Goal: Use online tool/utility: Use online tool/utility

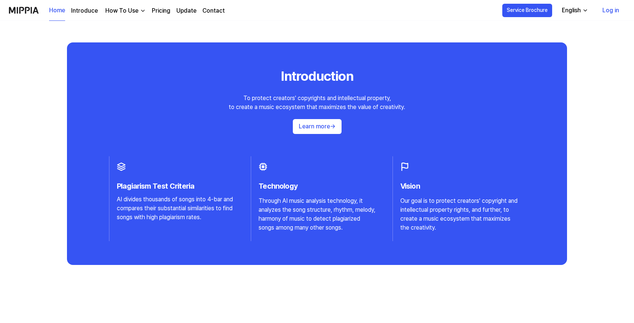
scroll to position [708, 0]
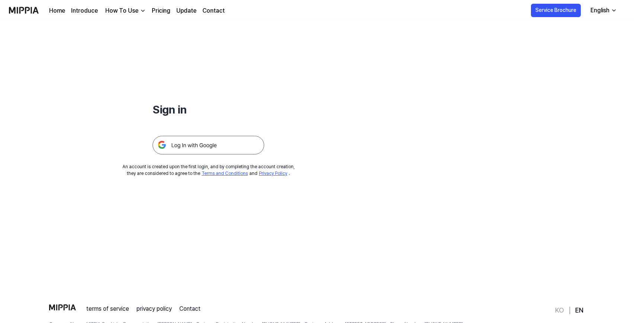
scroll to position [35, 0]
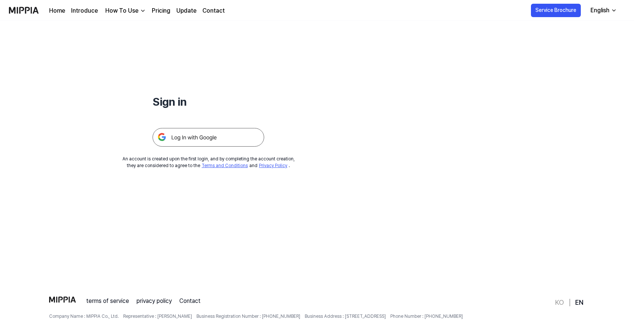
click at [264, 146] on img at bounding box center [208, 137] width 112 height 19
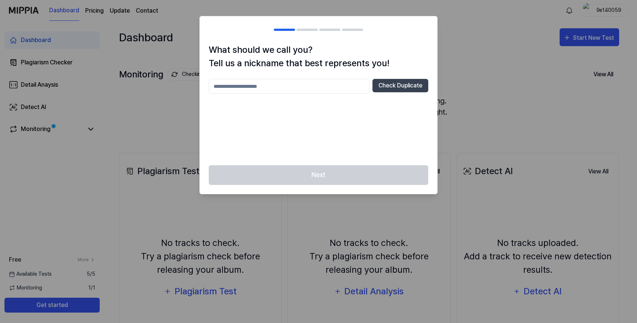
click at [276, 94] on input "text" at bounding box center [289, 86] width 161 height 15
type input "******"
click at [374, 92] on button "Check Duplicate" at bounding box center [400, 85] width 56 height 13
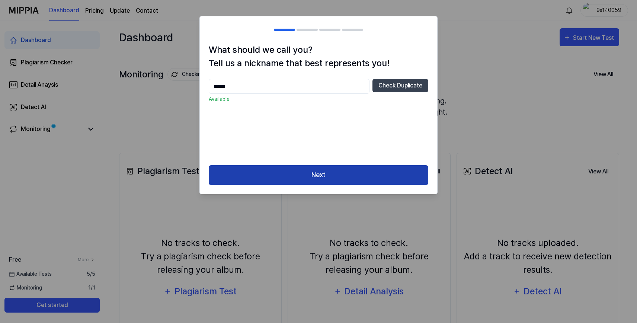
click at [327, 185] on button "Next" at bounding box center [318, 175] width 219 height 20
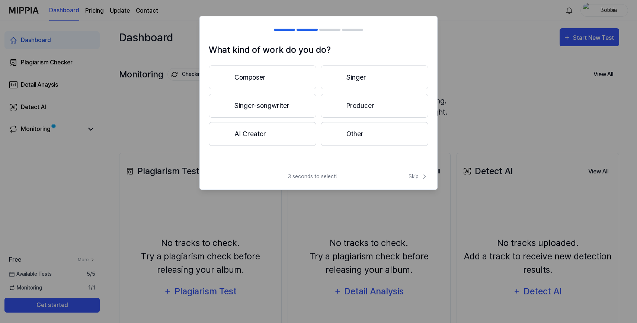
click at [273, 117] on button "Singer-songwriter" at bounding box center [262, 106] width 107 height 24
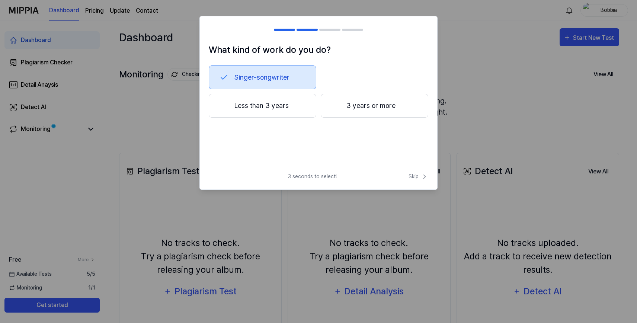
click at [354, 117] on button "3 years or more" at bounding box center [373, 106] width 107 height 24
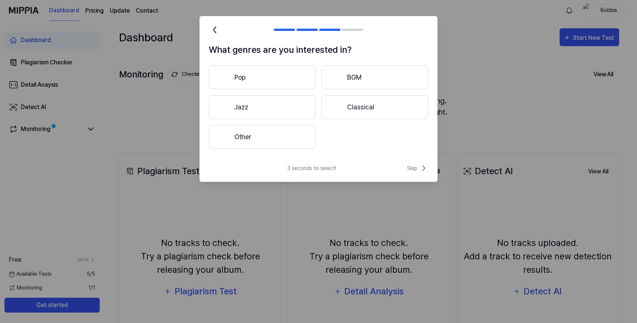
click at [287, 149] on button "Other" at bounding box center [262, 137] width 107 height 24
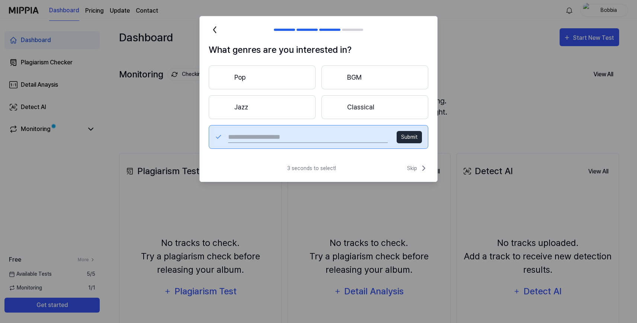
click at [396, 143] on button "Submit" at bounding box center [408, 137] width 25 height 12
click at [293, 143] on input "text" at bounding box center [307, 137] width 159 height 12
type input "**********"
click at [398, 143] on button "Submit" at bounding box center [408, 137] width 25 height 12
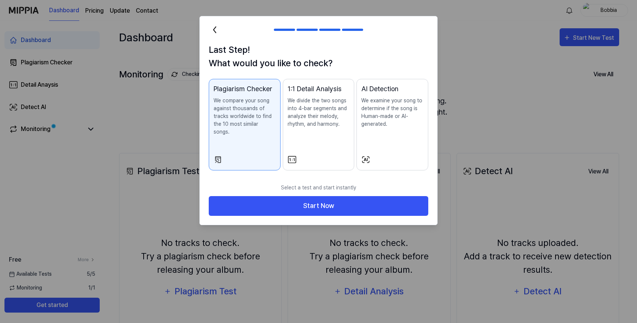
scroll to position [46, 0]
click at [243, 136] on p "We compare your song against thousands of tracks worldwide to find the 10 most …" at bounding box center [244, 116] width 62 height 39
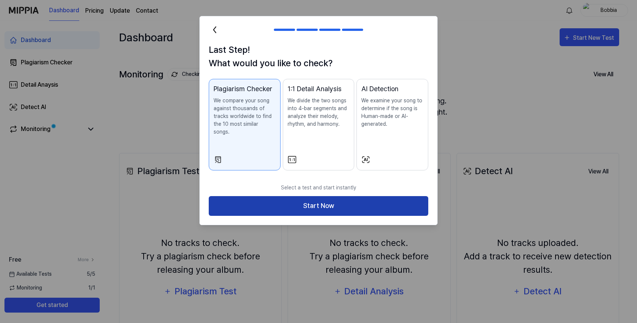
click at [309, 216] on button "Start Now" at bounding box center [318, 206] width 219 height 20
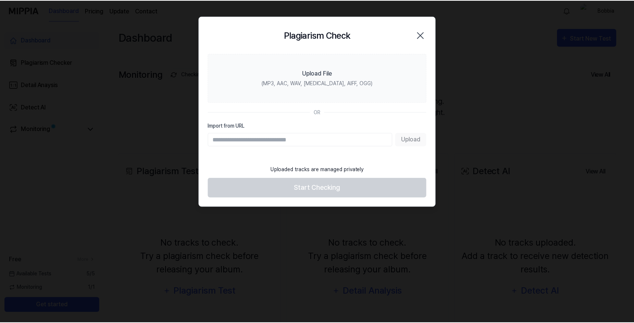
scroll to position [0, 0]
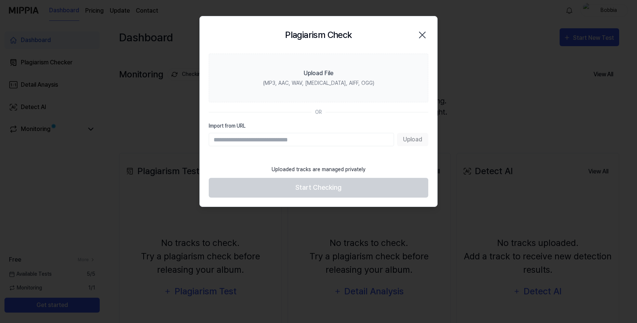
click at [419, 41] on icon "button" at bounding box center [422, 35] width 12 height 12
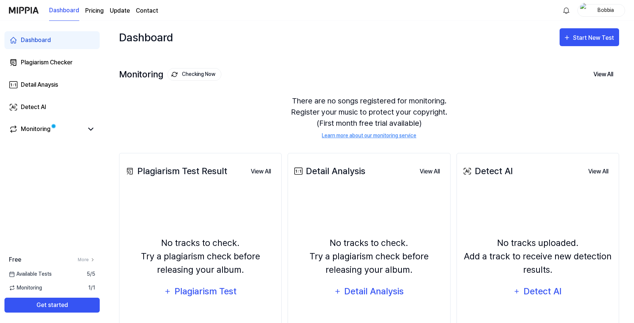
click at [580, 16] on img "button" at bounding box center [584, 10] width 9 height 15
click at [507, 68] on link "Account" at bounding box center [525, 64] width 86 height 8
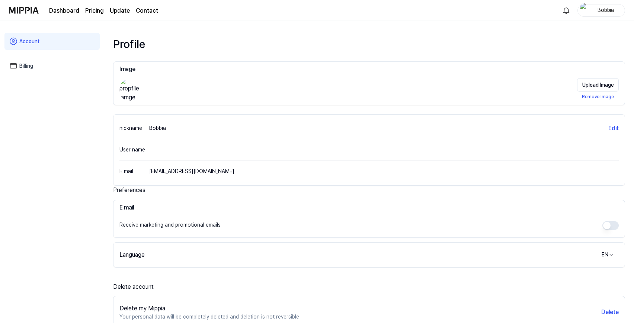
click at [231, 161] on div "User name" at bounding box center [368, 150] width 499 height 22
click at [149, 154] on div "User name" at bounding box center [134, 149] width 30 height 8
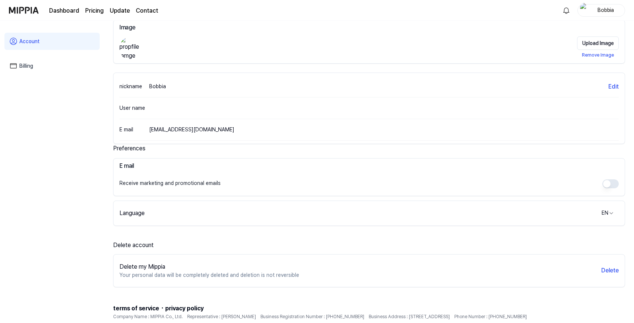
scroll to position [56, 0]
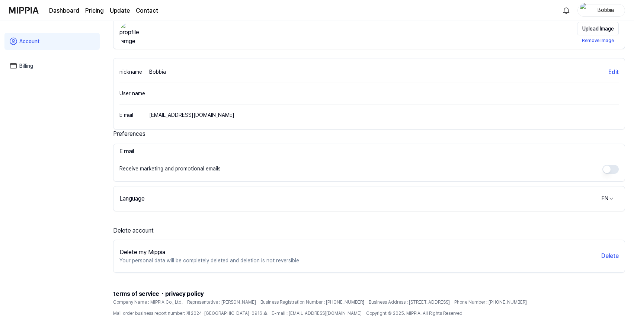
click at [222, 156] on h3 "E mail" at bounding box center [368, 151] width 499 height 9
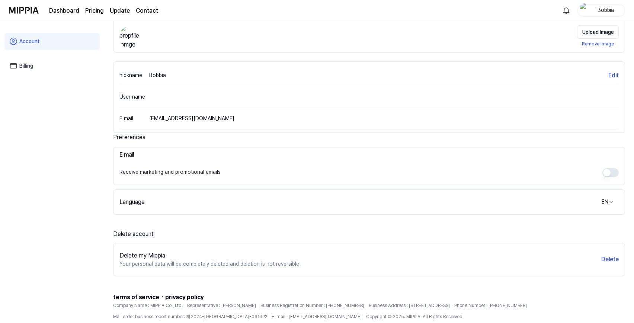
scroll to position [49, 0]
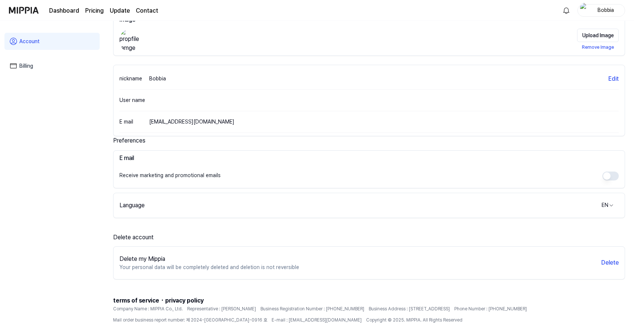
click at [149, 104] on div "User name" at bounding box center [134, 100] width 30 height 8
click at [218, 111] on div "User name" at bounding box center [368, 101] width 499 height 22
drag, startPoint x: 179, startPoint y: 175, endPoint x: 222, endPoint y: 177, distance: 43.2
click at [149, 104] on div "User name" at bounding box center [134, 100] width 30 height 8
click at [262, 111] on div "User name" at bounding box center [368, 101] width 499 height 22
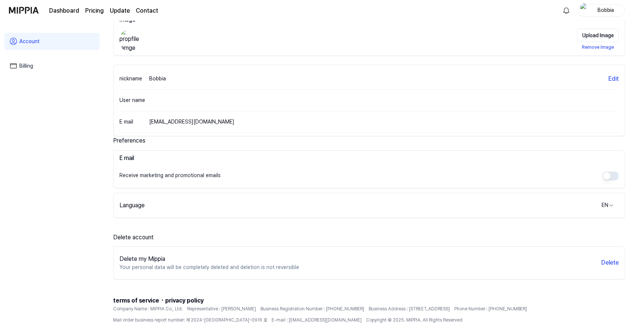
click at [149, 104] on div "User name" at bounding box center [134, 100] width 30 height 8
drag, startPoint x: 215, startPoint y: 173, endPoint x: 222, endPoint y: 176, distance: 8.5
click at [149, 104] on div "User name" at bounding box center [134, 100] width 30 height 8
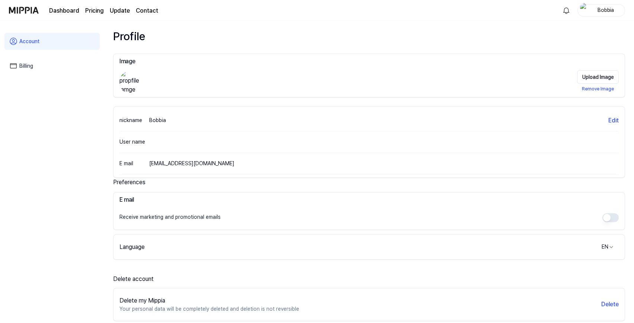
scroll to position [0, 0]
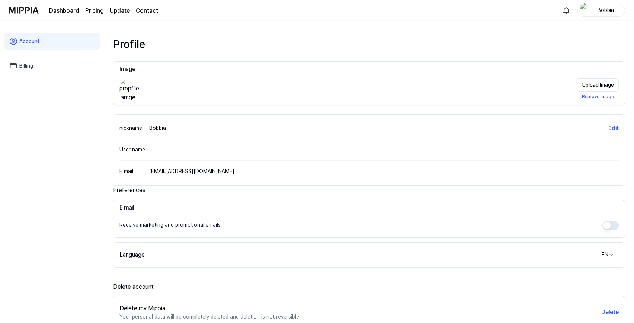
click at [36, 74] on link "Billing" at bounding box center [51, 65] width 95 height 17
